Goal: Navigation & Orientation: Find specific page/section

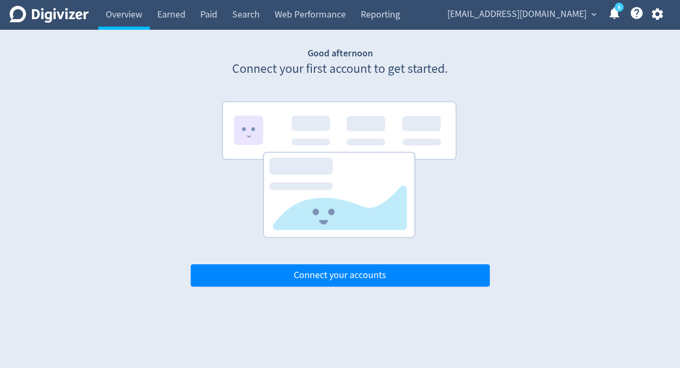
click at [617, 12] on link "5" at bounding box center [619, 7] width 9 height 9
click at [109, 122] on div "Good afternoon Connect your first account to get started. Connect your accounts" at bounding box center [340, 167] width 638 height 240
click at [89, 116] on div "Good afternoon Connect your first account to get started. Connect your accounts" at bounding box center [340, 167] width 638 height 240
click at [36, 100] on div "Good afternoon Connect your first account to get started. Connect your accounts" at bounding box center [340, 167] width 638 height 240
click at [20, 18] on icon "Digivizer Logo" at bounding box center [49, 14] width 79 height 17
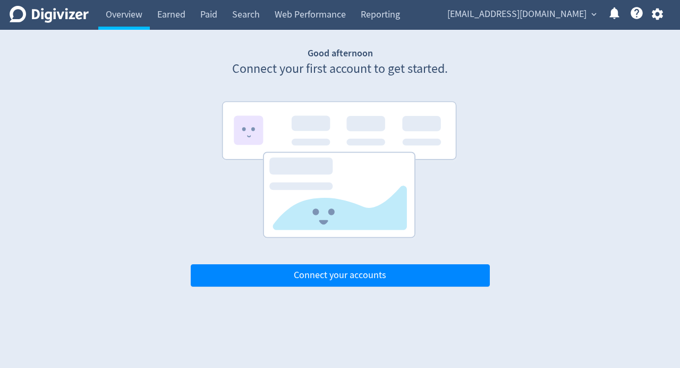
click at [162, 161] on div "Good afternoon Connect your first account to get started. Connect your accounts" at bounding box center [340, 167] width 638 height 240
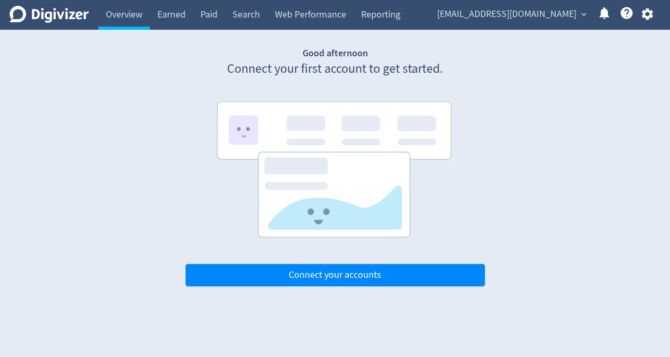
click at [167, 117] on div "Good afternoon Connect your first account to get started. Connect your accounts" at bounding box center [335, 167] width 638 height 240
click at [100, 173] on div "Good afternoon Connect your first account to get started. Connect your accounts" at bounding box center [335, 167] width 638 height 240
click at [136, 191] on div "Good afternoon Connect your first account to get started. Connect your accounts" at bounding box center [335, 167] width 638 height 240
click at [553, 56] on div "Good afternoon Connect your first account to get started. Connect your accounts" at bounding box center [335, 167] width 638 height 240
click at [13, 13] on icon at bounding box center [49, 14] width 79 height 17
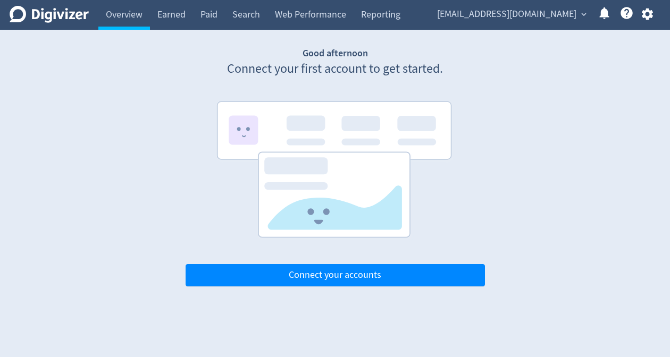
click at [142, 121] on div "Good afternoon Connect your first account to get started. Connect your accounts" at bounding box center [335, 167] width 638 height 240
click at [332, 39] on div "Digivizer Logo [PERSON_NAME] Logo Overview Earned Paid Search Web Performance R…" at bounding box center [335, 143] width 670 height 286
click at [266, 15] on link "Search" at bounding box center [246, 15] width 43 height 30
click at [182, 21] on link "Earned" at bounding box center [171, 15] width 43 height 30
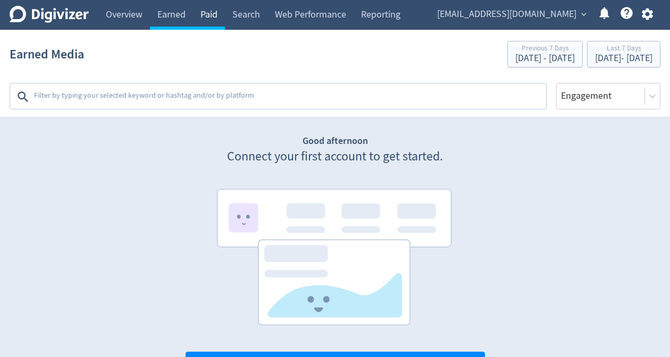
click at [200, 20] on link "Paid" at bounding box center [209, 15] width 32 height 30
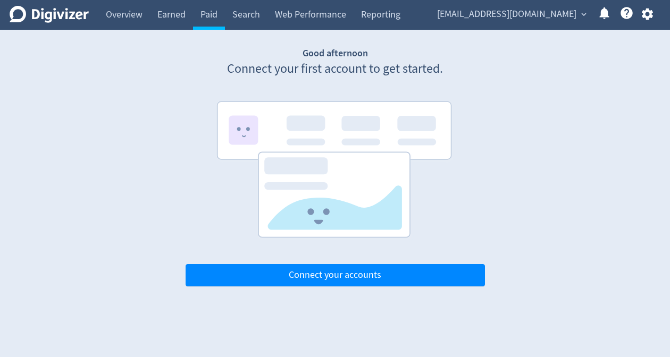
click at [14, 11] on icon "Digivizer Logo" at bounding box center [49, 14] width 79 height 17
click at [585, 84] on div "Good afternoon Connect your first account to get started. Connect your accounts" at bounding box center [335, 167] width 638 height 240
click at [649, 19] on icon "button" at bounding box center [647, 14] width 14 height 14
